Goal: Check status

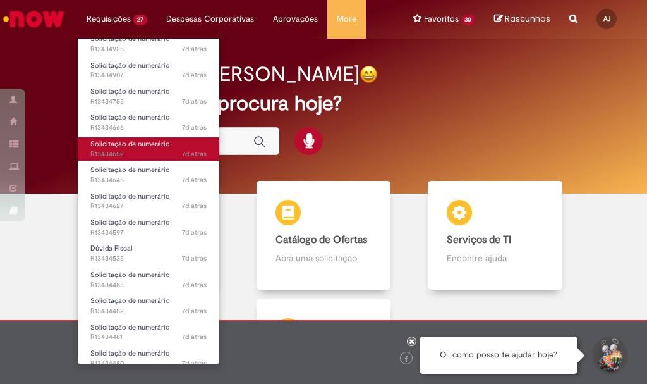
scroll to position [404, 0]
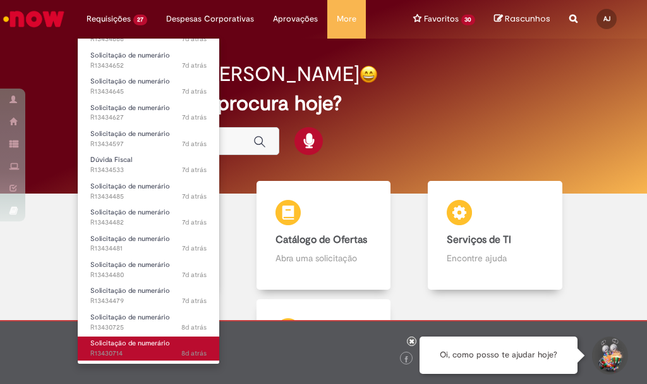
click at [132, 341] on span "Solicitação de numerário" at bounding box center [130, 342] width 80 height 9
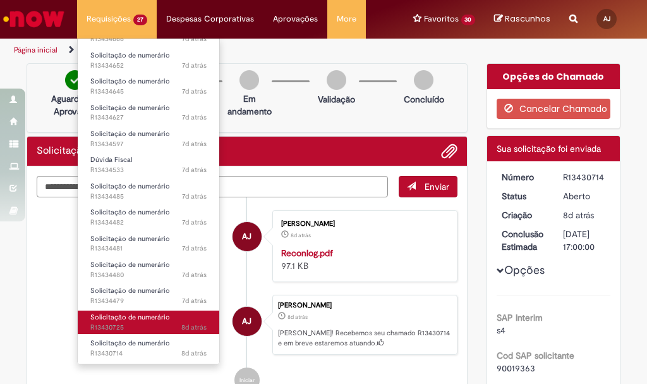
click at [124, 319] on span "Solicitação de numerário" at bounding box center [130, 316] width 80 height 9
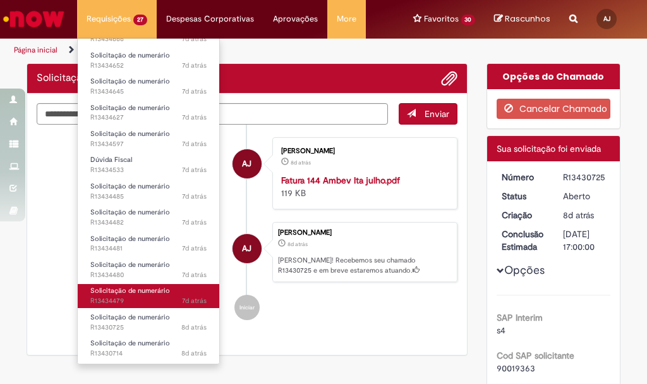
click at [130, 293] on span "Solicitação de numerário" at bounding box center [130, 290] width 80 height 9
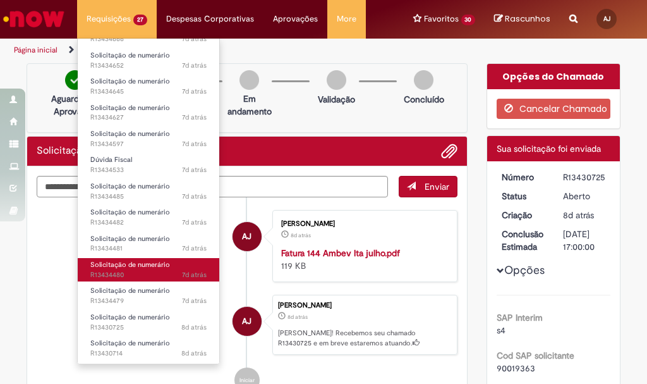
click at [133, 272] on span "7d atrás 7 dias atrás R13434480" at bounding box center [148, 275] width 116 height 10
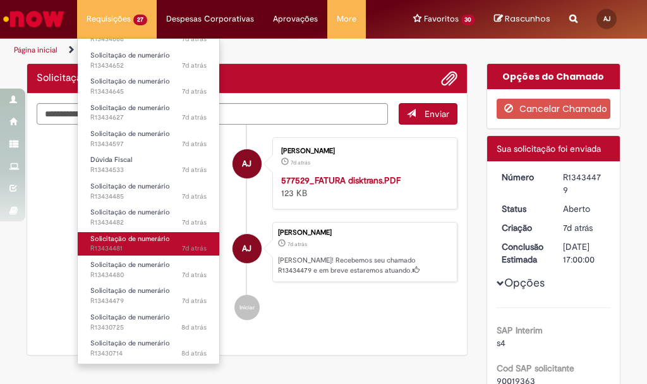
click at [131, 240] on span "Solicitação de numerário" at bounding box center [130, 238] width 80 height 9
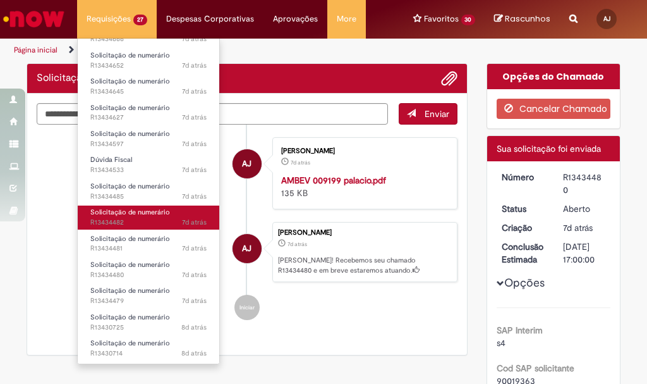
click at [121, 214] on span "Solicitação de numerário" at bounding box center [130, 211] width 80 height 9
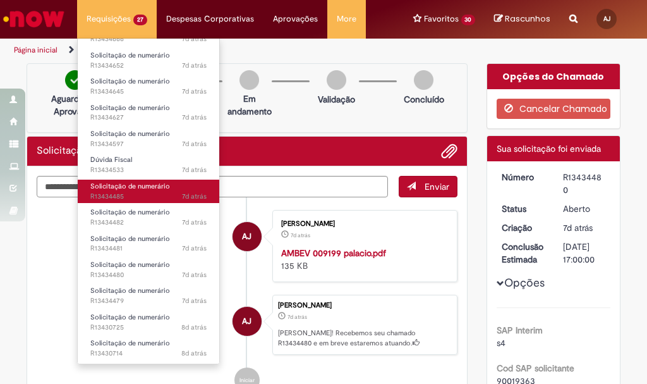
click at [130, 188] on span "Solicitação de numerário" at bounding box center [130, 185] width 80 height 9
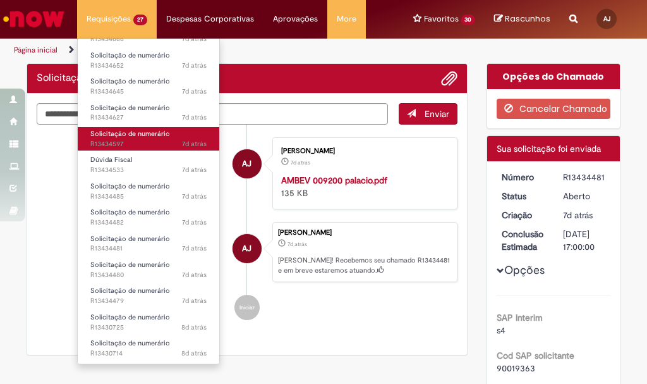
click at [138, 133] on span "Solicitação de numerário" at bounding box center [130, 133] width 80 height 9
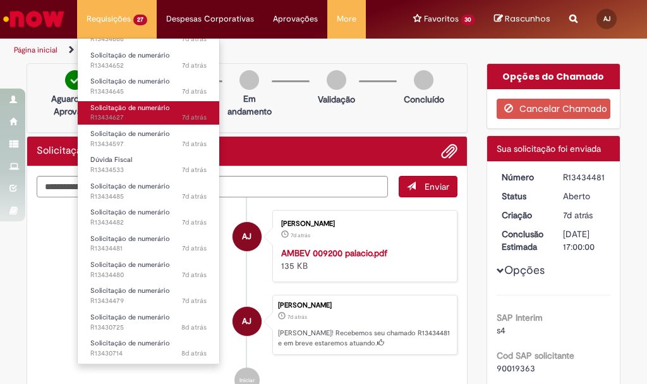
click at [138, 109] on span "Solicitação de numerário" at bounding box center [130, 107] width 80 height 9
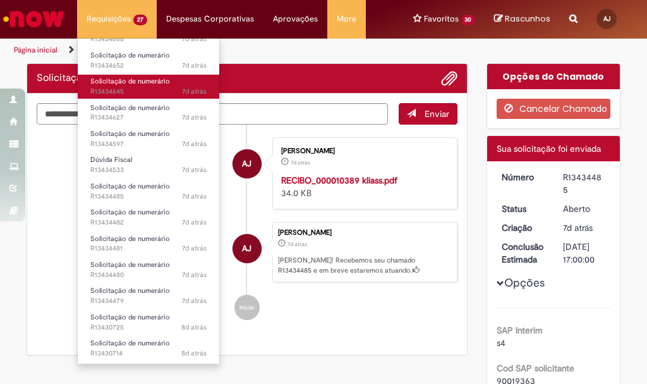
click at [141, 83] on span "Solicitação de numerário" at bounding box center [130, 80] width 80 height 9
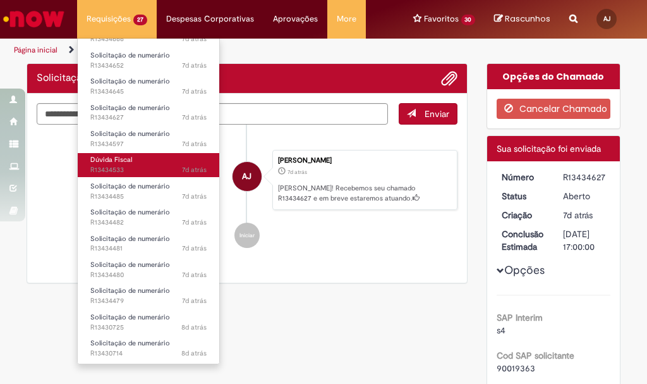
scroll to position [278, 0]
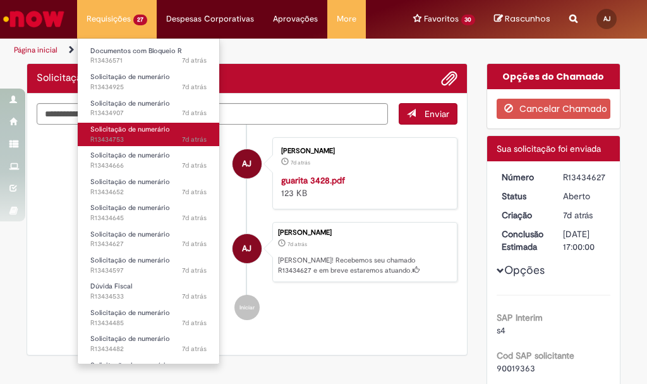
click at [133, 135] on span "7d atrás 7 dias atrás R13434753" at bounding box center [148, 140] width 116 height 10
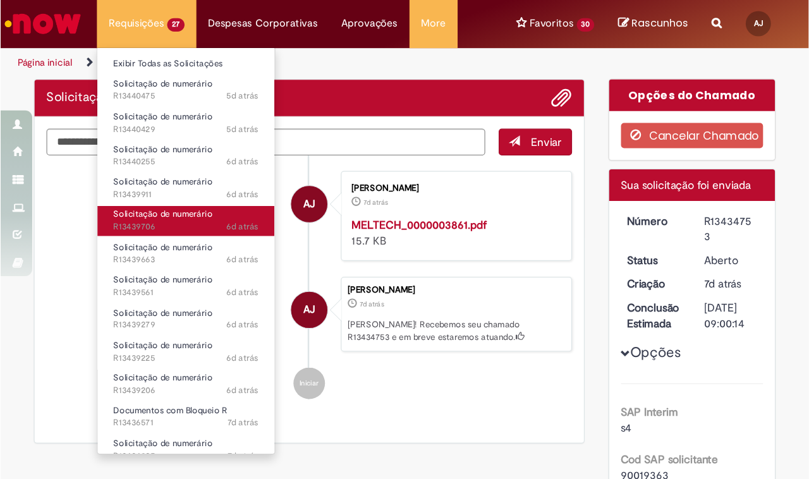
scroll to position [126, 0]
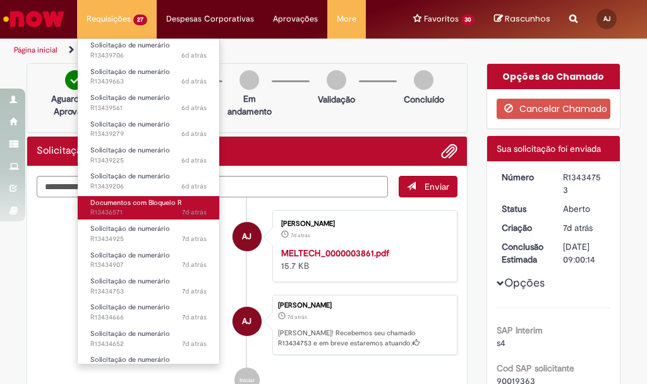
click at [147, 209] on span "7d atrás 7 dias atrás R13436571" at bounding box center [148, 212] width 116 height 10
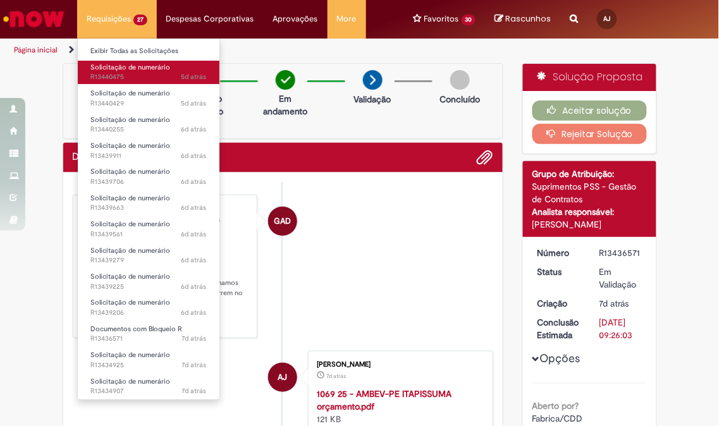
click at [119, 70] on span "Solicitação de numerário" at bounding box center [130, 67] width 80 height 9
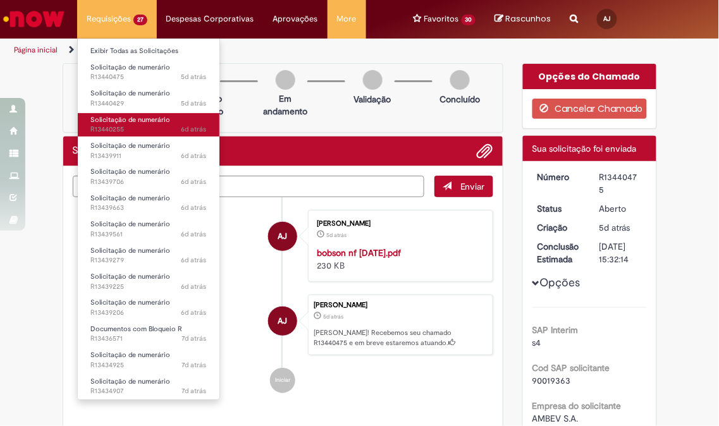
click at [135, 118] on span "Solicitação de numerário" at bounding box center [130, 119] width 80 height 9
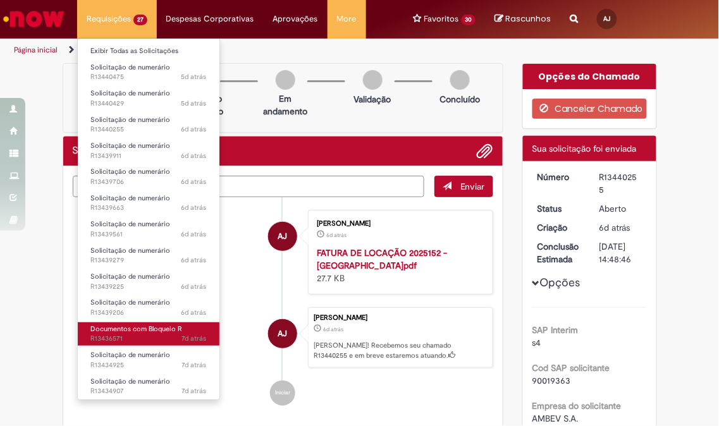
click at [152, 330] on span "Documentos com Bloqueio R" at bounding box center [136, 328] width 92 height 9
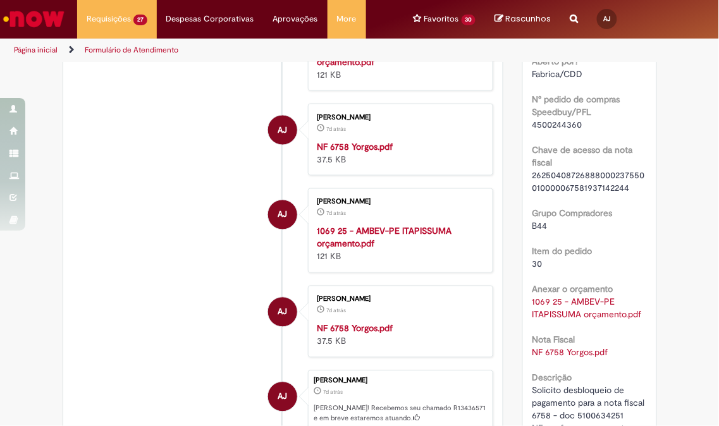
scroll to position [64, 0]
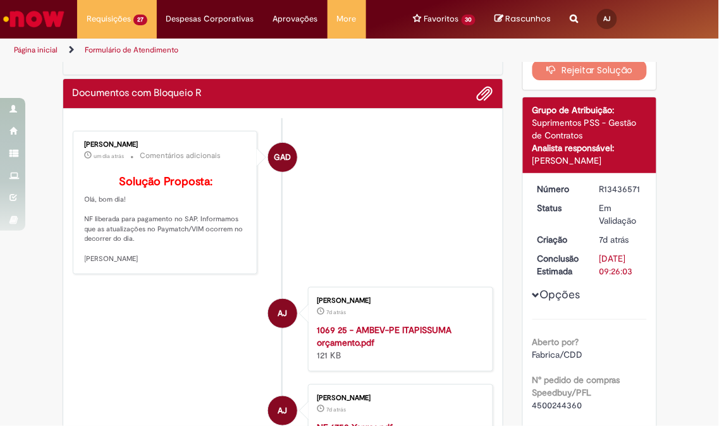
click at [533, 299] on span "Opções para R13436571" at bounding box center [536, 295] width 8 height 8
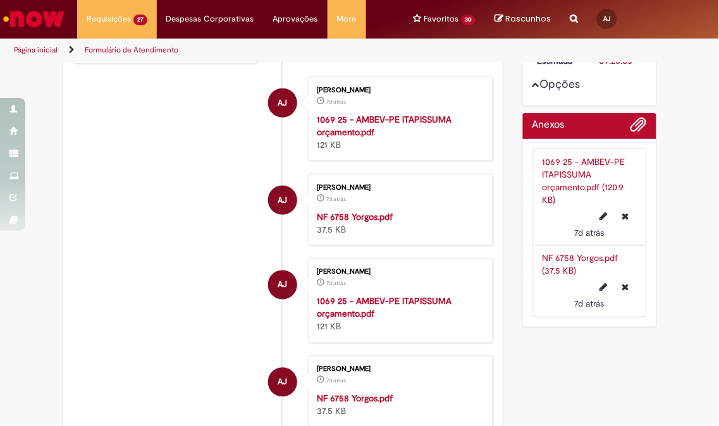
scroll to position [0, 0]
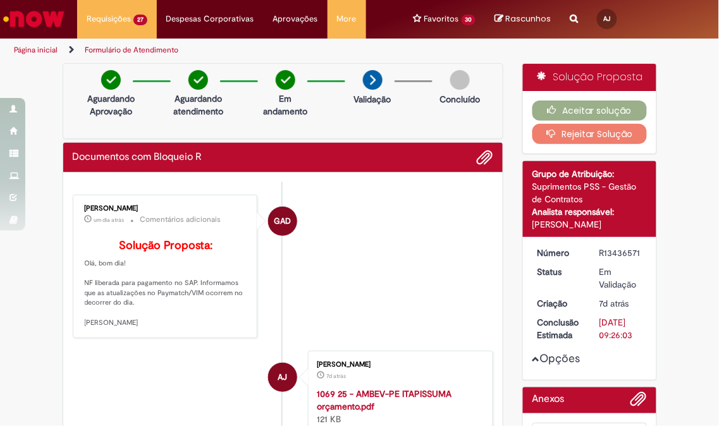
click at [393, 292] on li "GAD [PERSON_NAME] um dia atrás um dia atrás Comentários adicionais Solução Prop…" at bounding box center [283, 266] width 421 height 143
